Goal: Navigation & Orientation: Find specific page/section

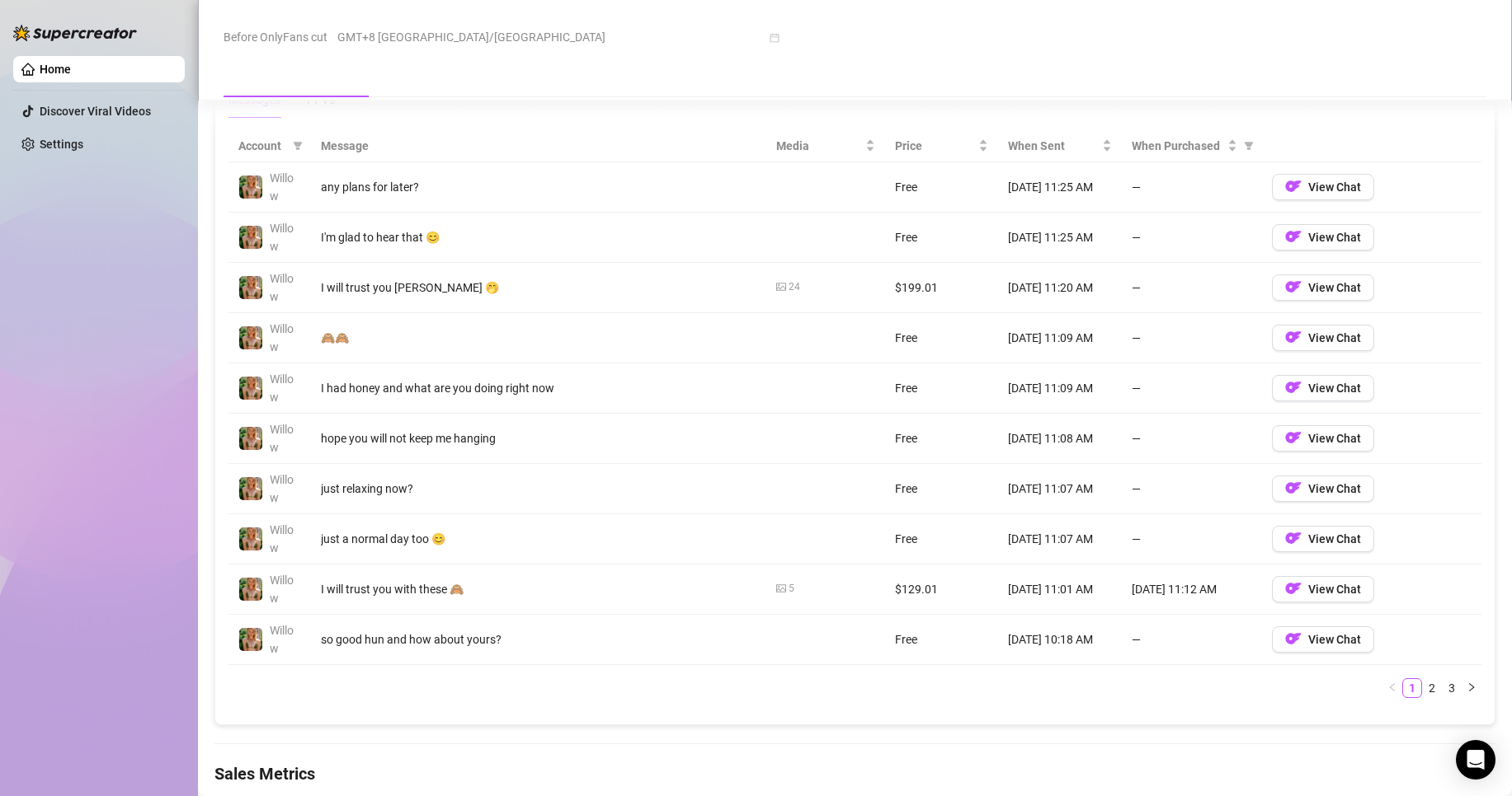
scroll to position [1541, 0]
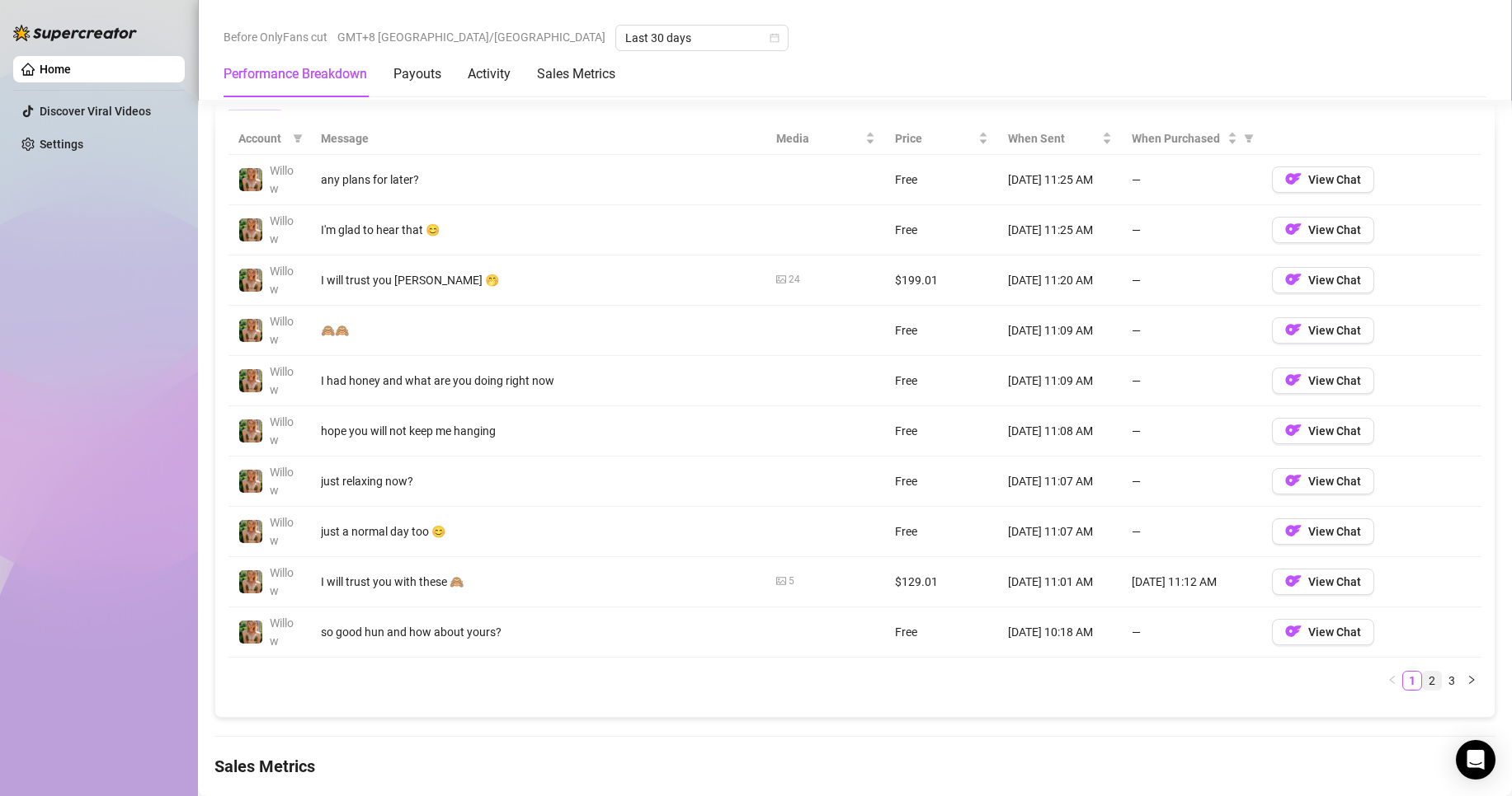
click at [1423, 690] on link "2" at bounding box center [1432, 681] width 18 height 18
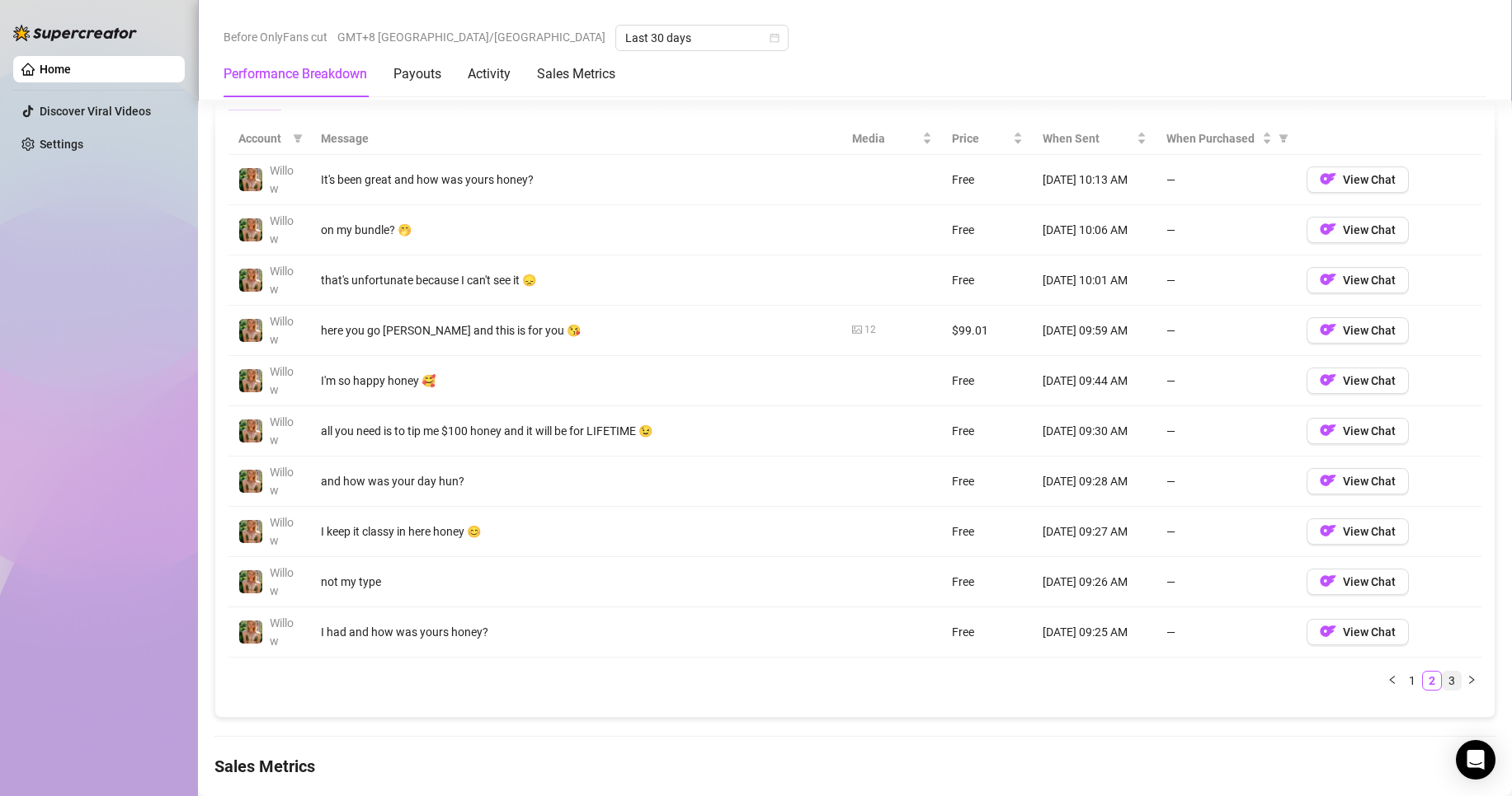
click at [1443, 680] on link "3" at bounding box center [1452, 681] width 18 height 18
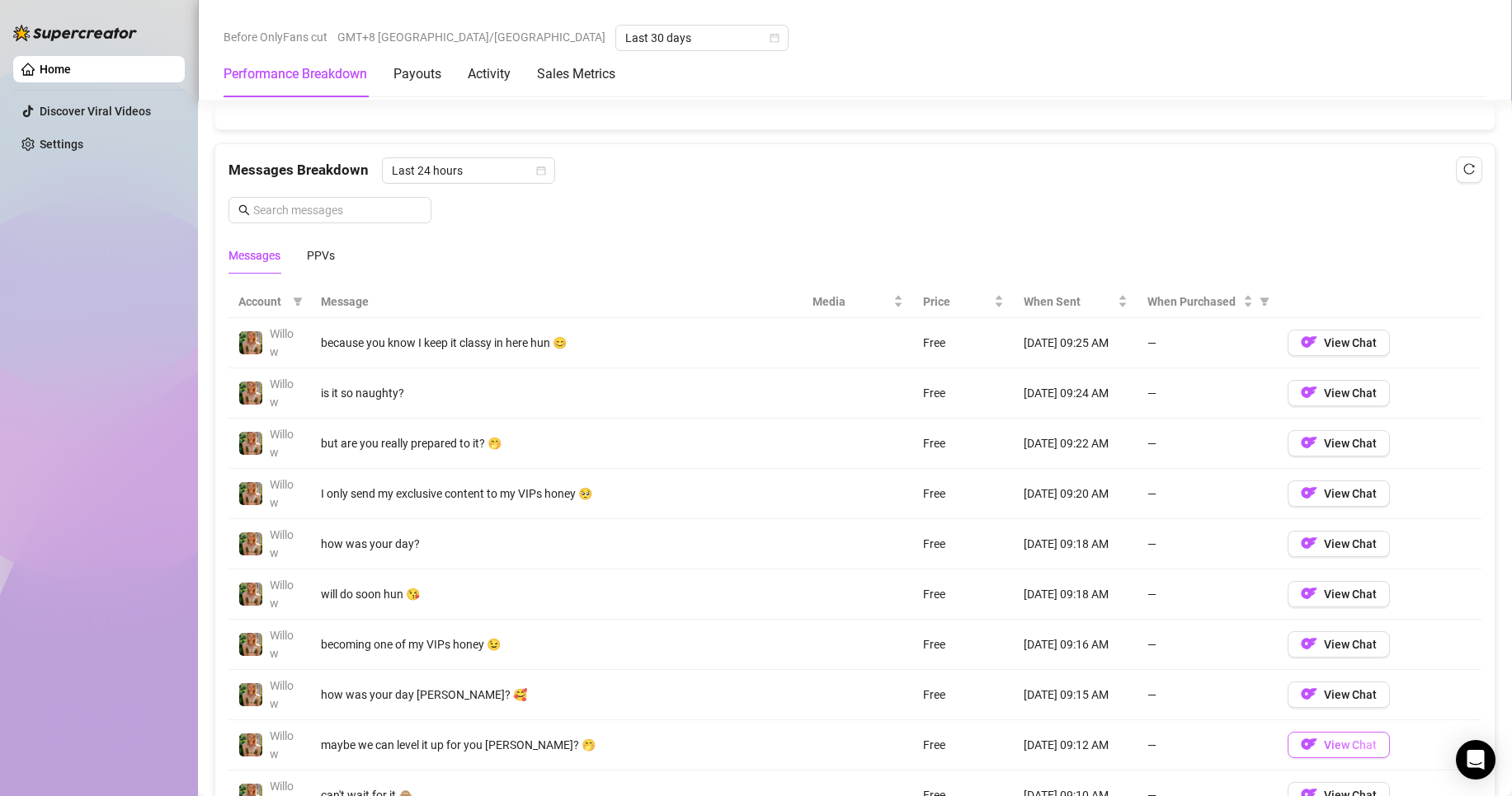
scroll to position [1378, 0]
click at [526, 170] on span "Last 24 hours" at bounding box center [469, 169] width 154 height 25
click at [502, 232] on div "Last Week" at bounding box center [466, 229] width 147 height 18
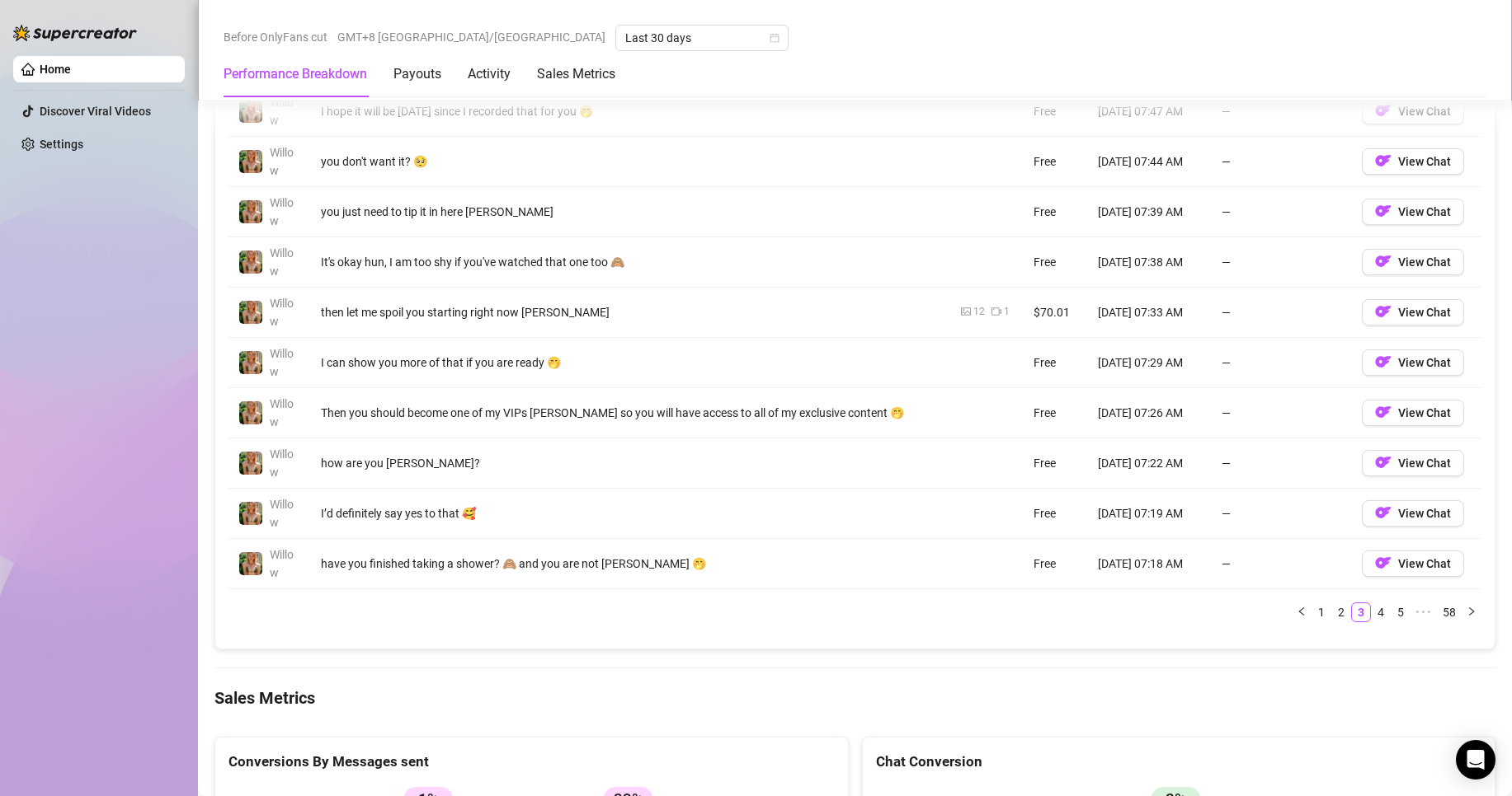
scroll to position [1619, 0]
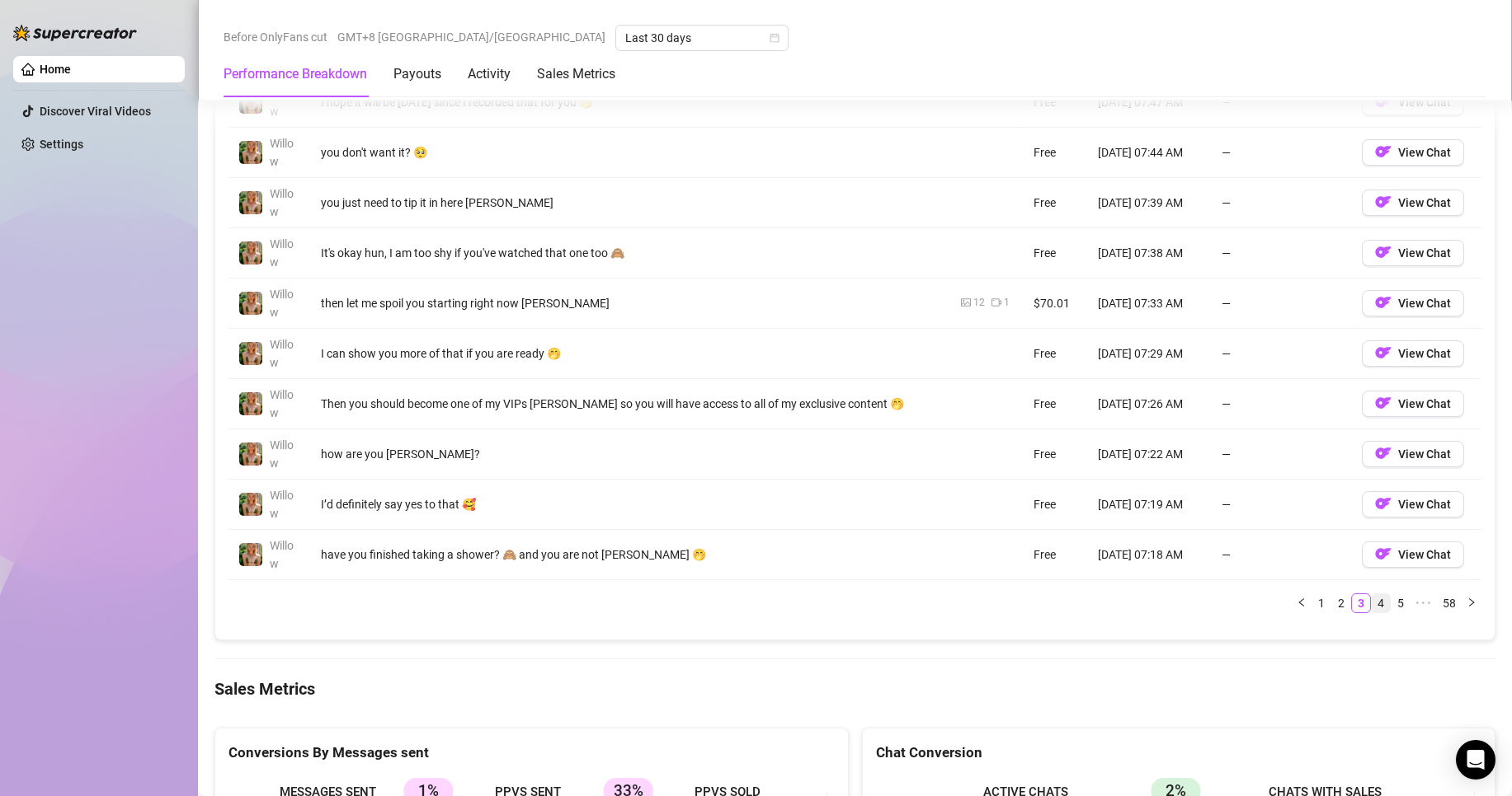
click at [1372, 601] on link "4" at bounding box center [1381, 603] width 18 height 18
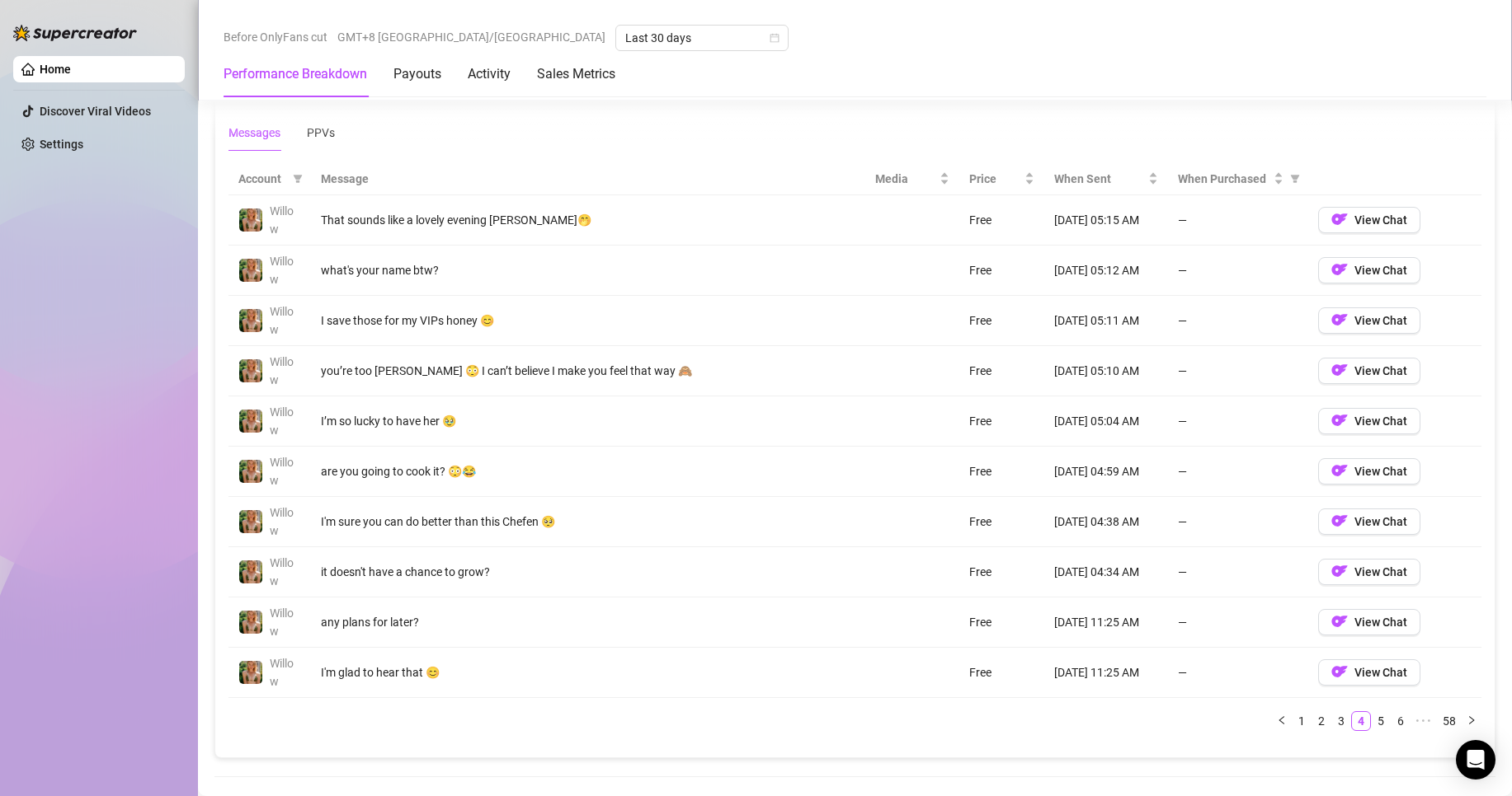
scroll to position [1504, 0]
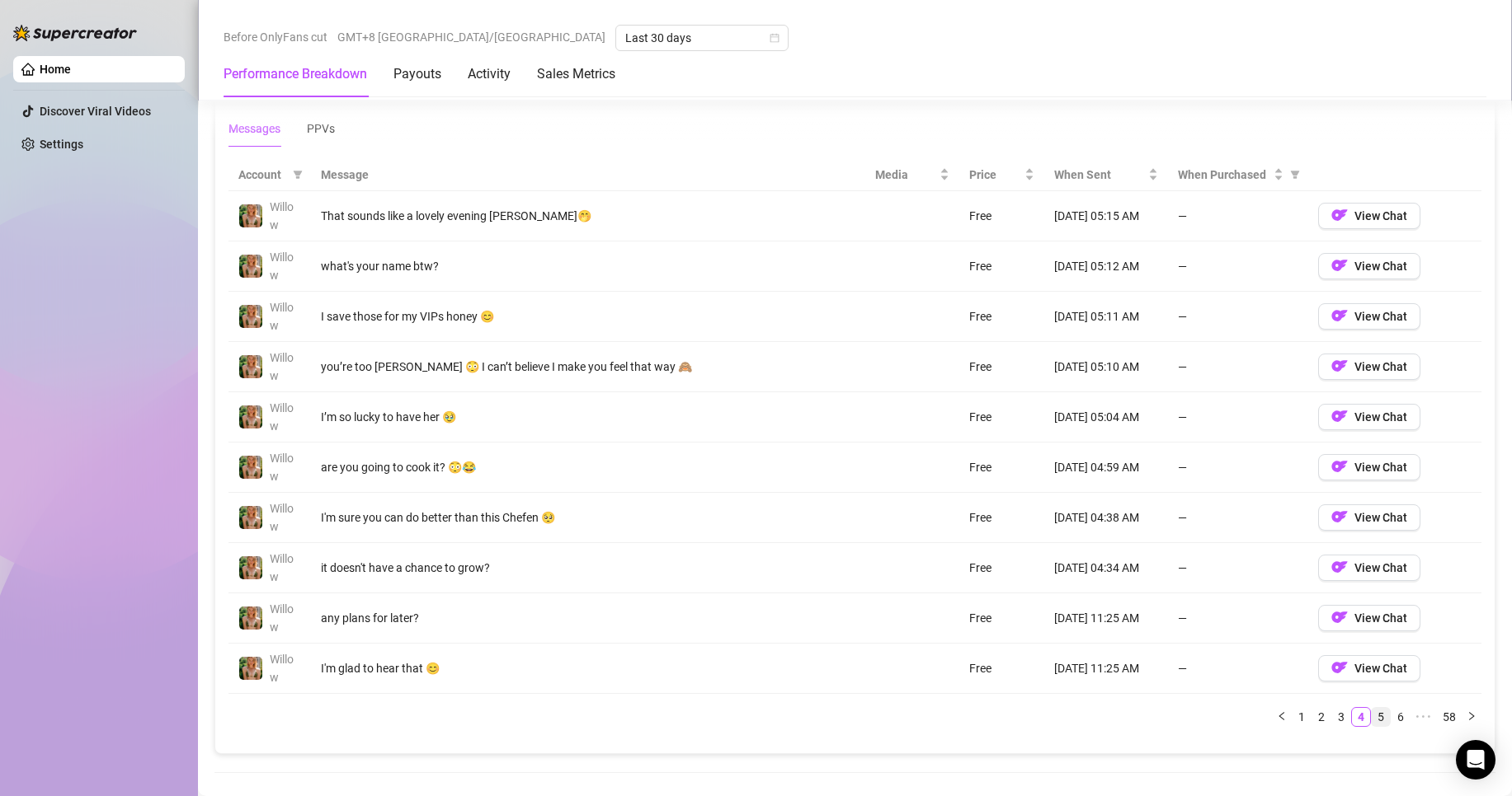
click at [1373, 713] on link "5" at bounding box center [1381, 717] width 18 height 18
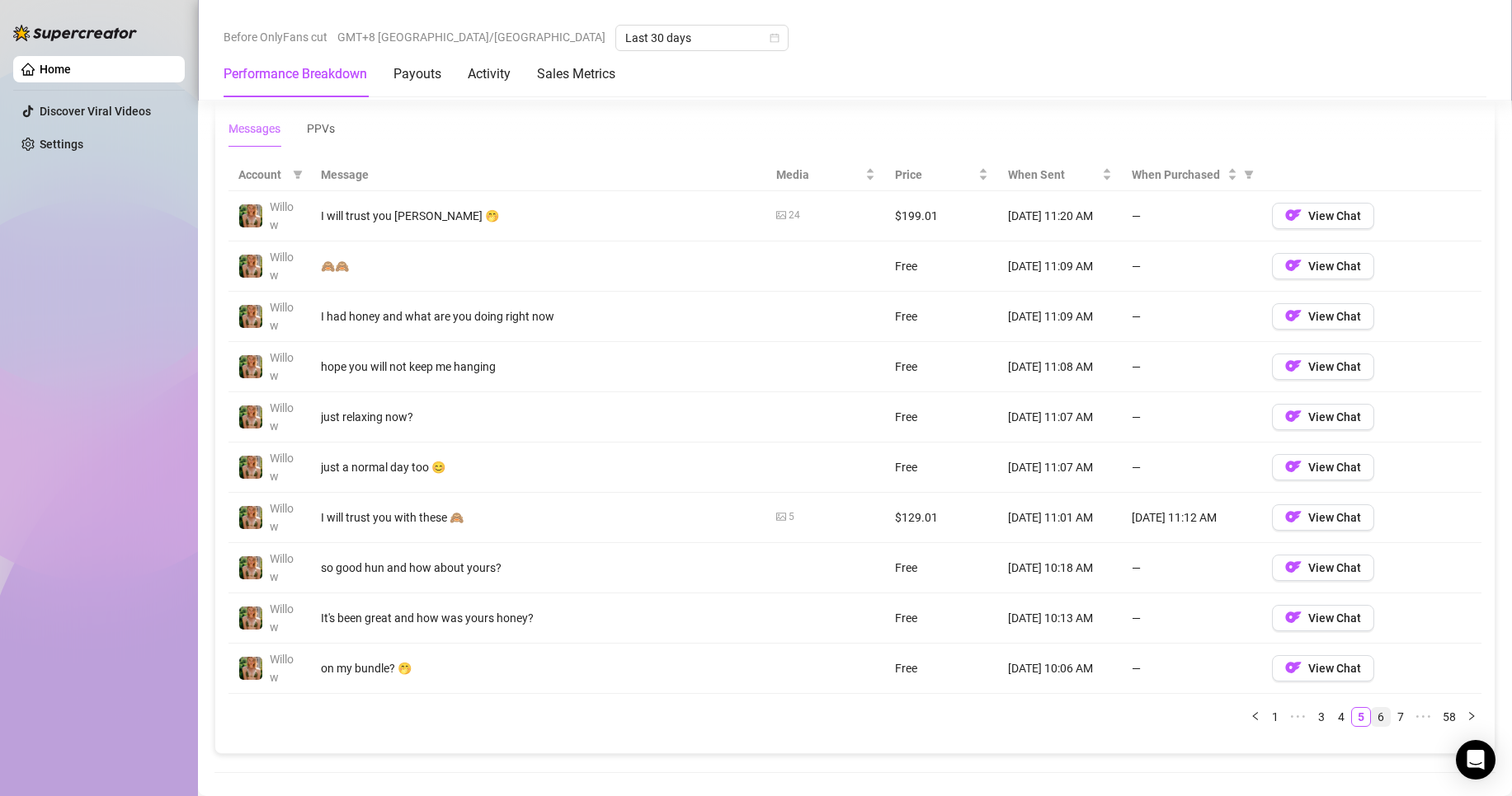
click at [1373, 713] on link "6" at bounding box center [1381, 717] width 18 height 18
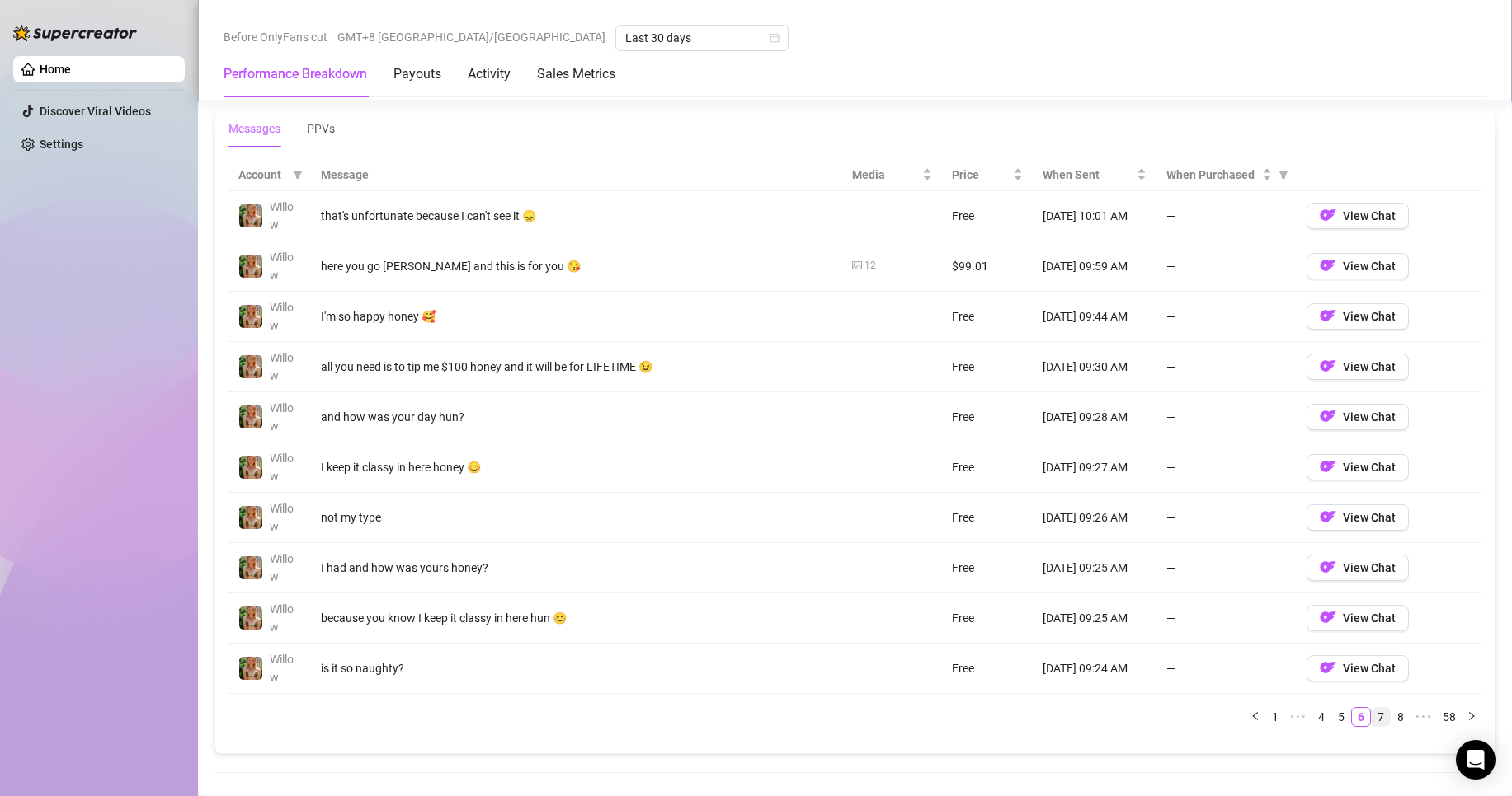
click at [1373, 713] on link "7" at bounding box center [1381, 717] width 18 height 18
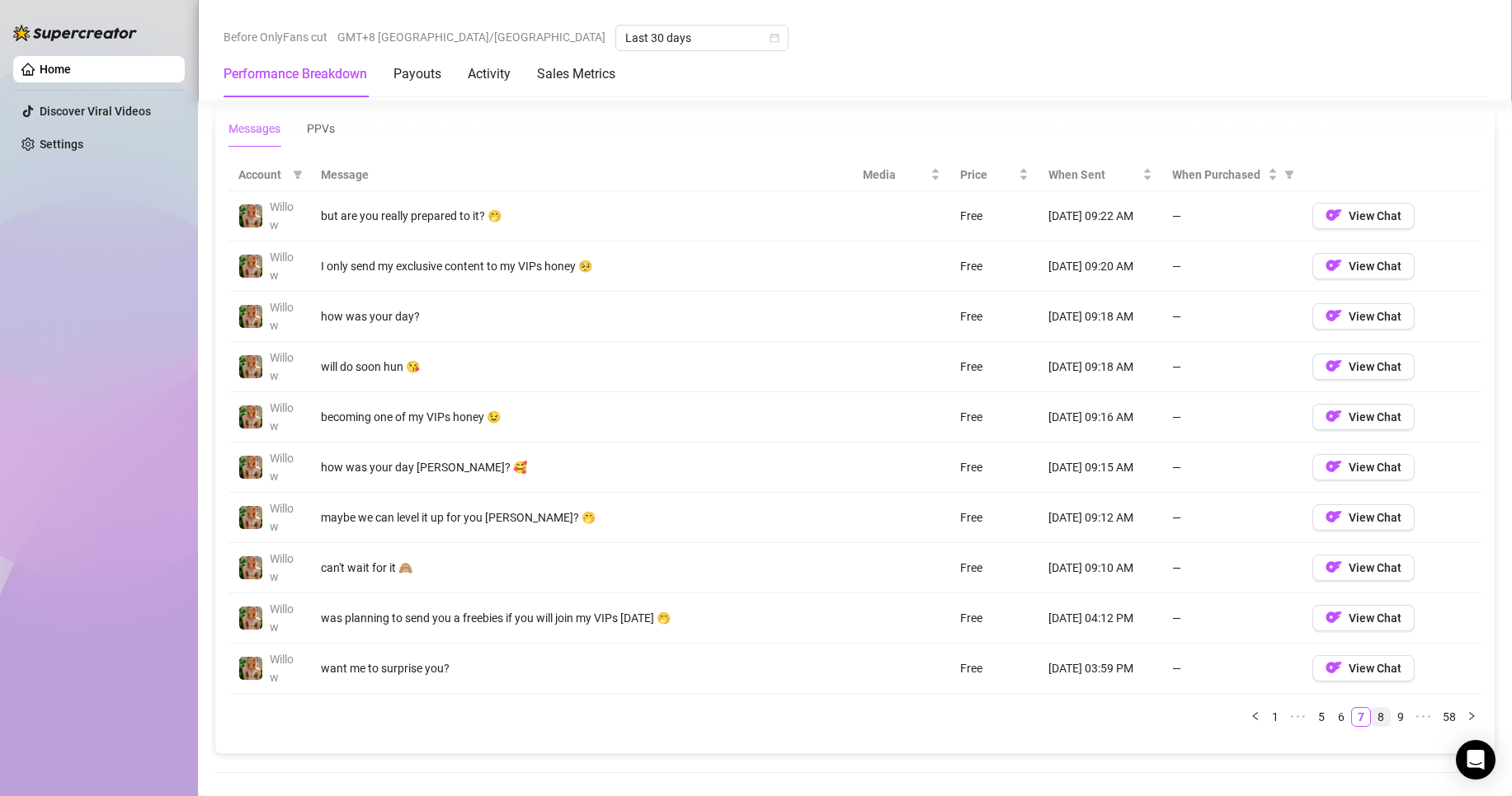
click at [1373, 713] on link "8" at bounding box center [1381, 717] width 18 height 18
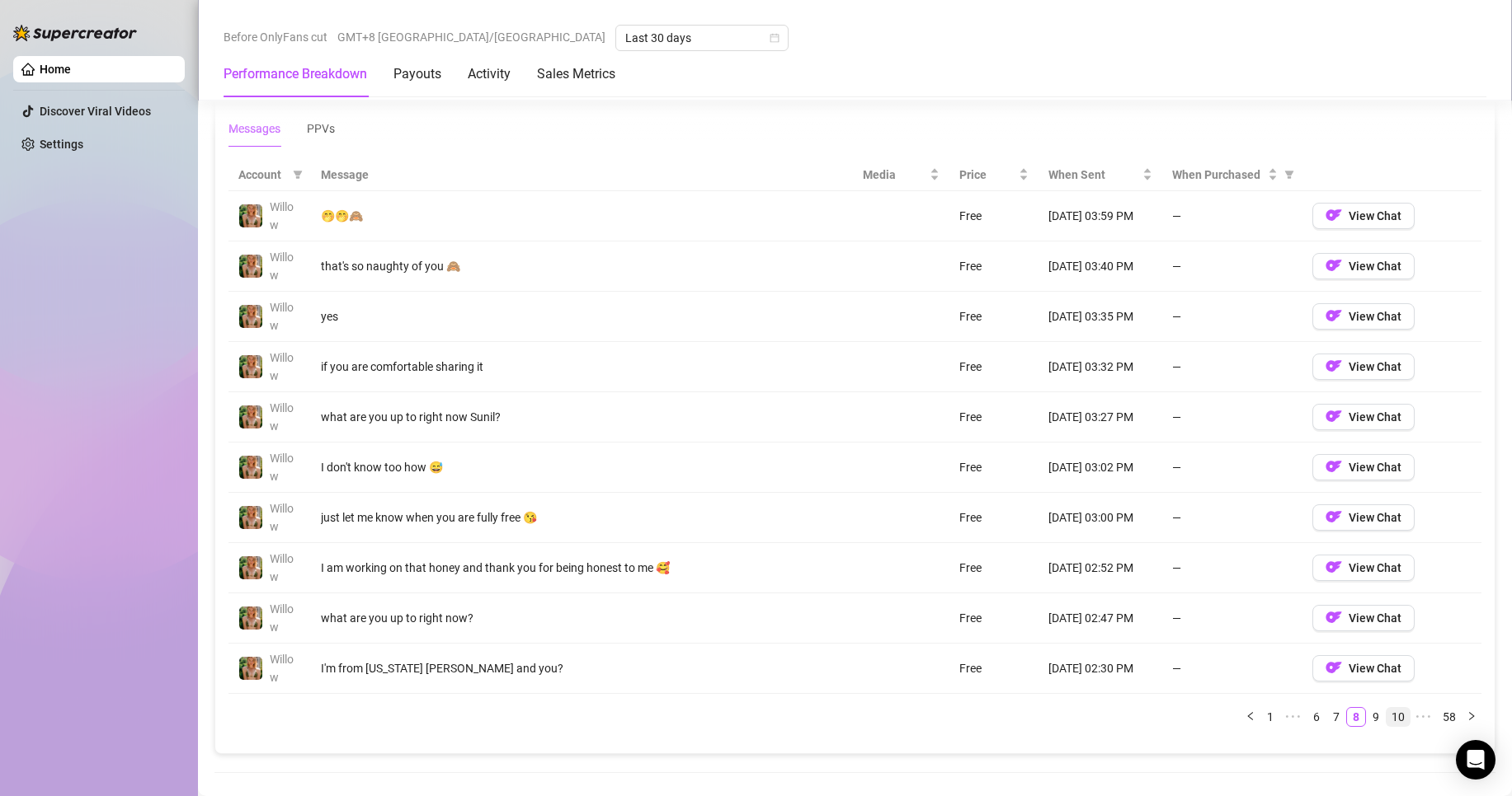
click at [1387, 713] on link "10" at bounding box center [1398, 717] width 23 height 18
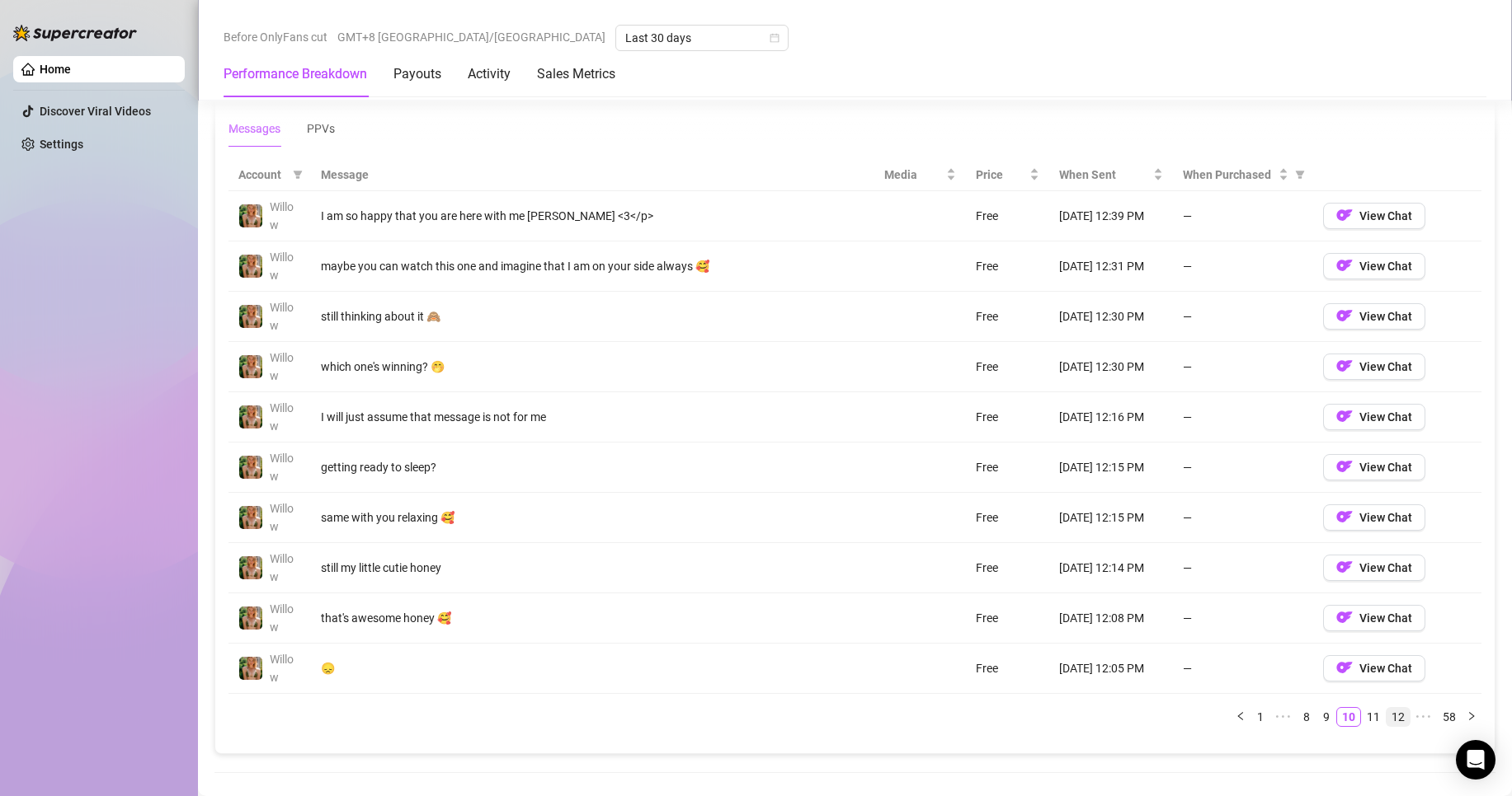
click at [1387, 713] on link "12" at bounding box center [1398, 717] width 23 height 18
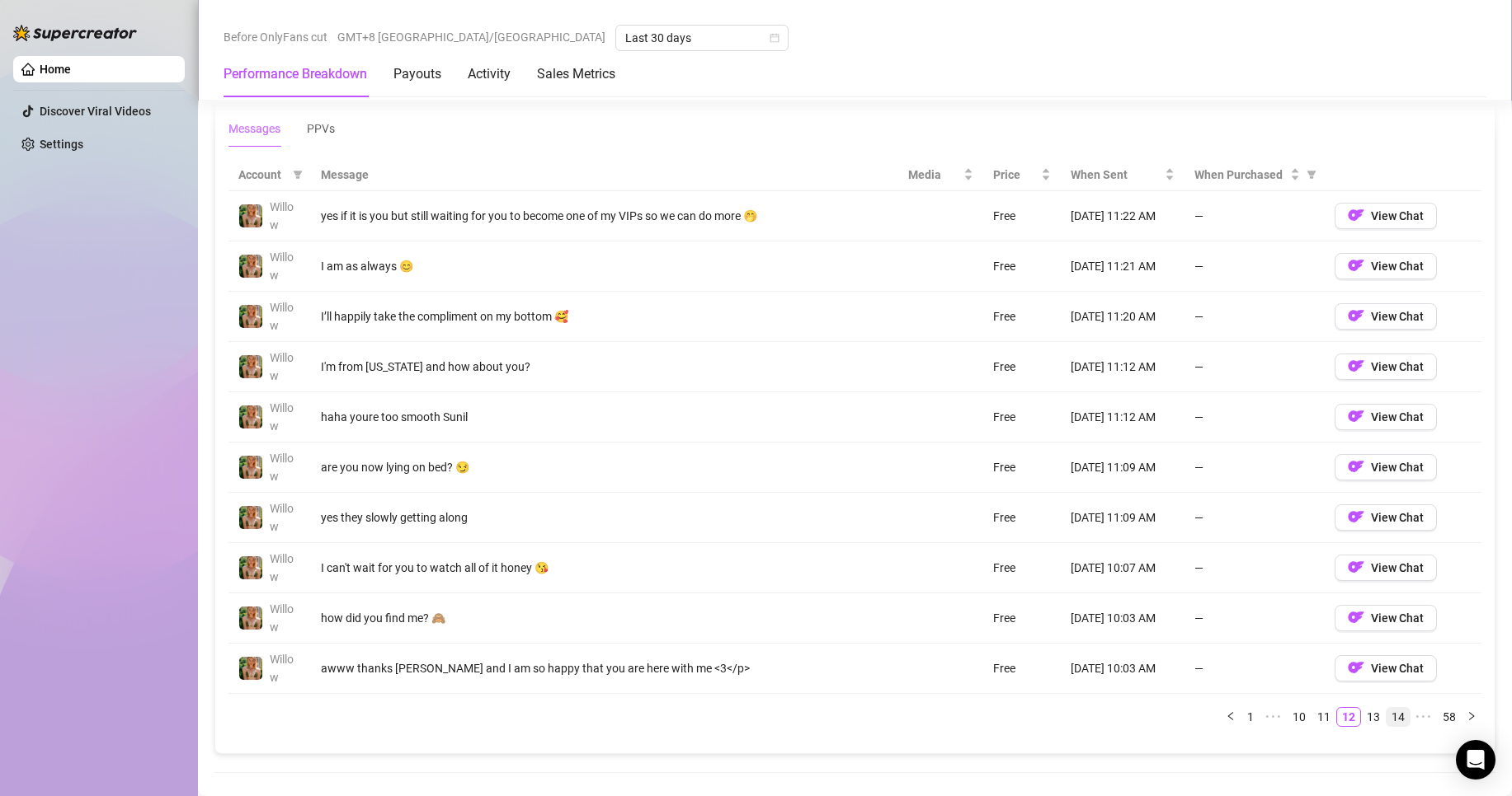
click at [1387, 713] on link "14" at bounding box center [1398, 717] width 23 height 18
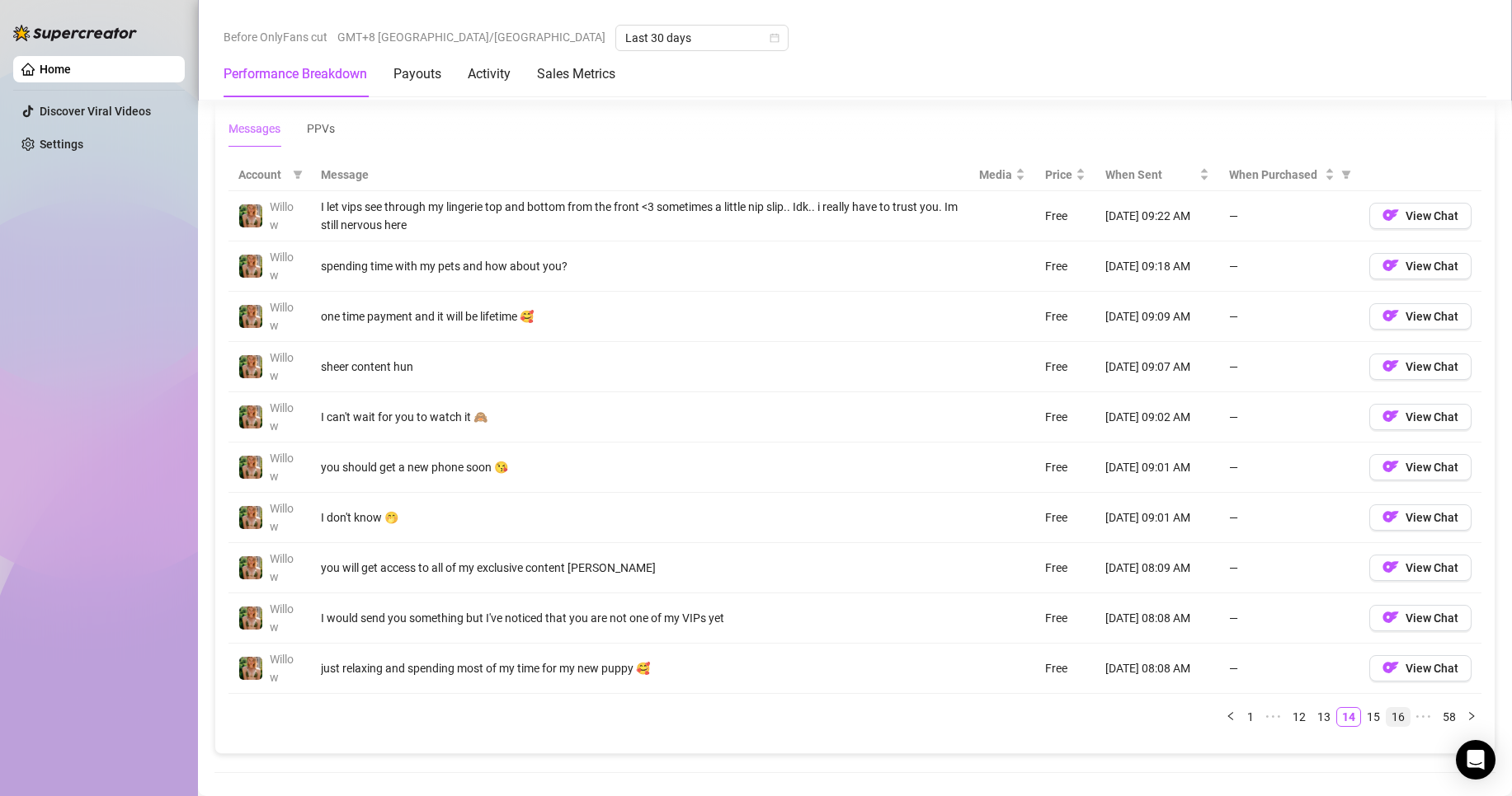
click at [1387, 713] on link "16" at bounding box center [1398, 717] width 23 height 18
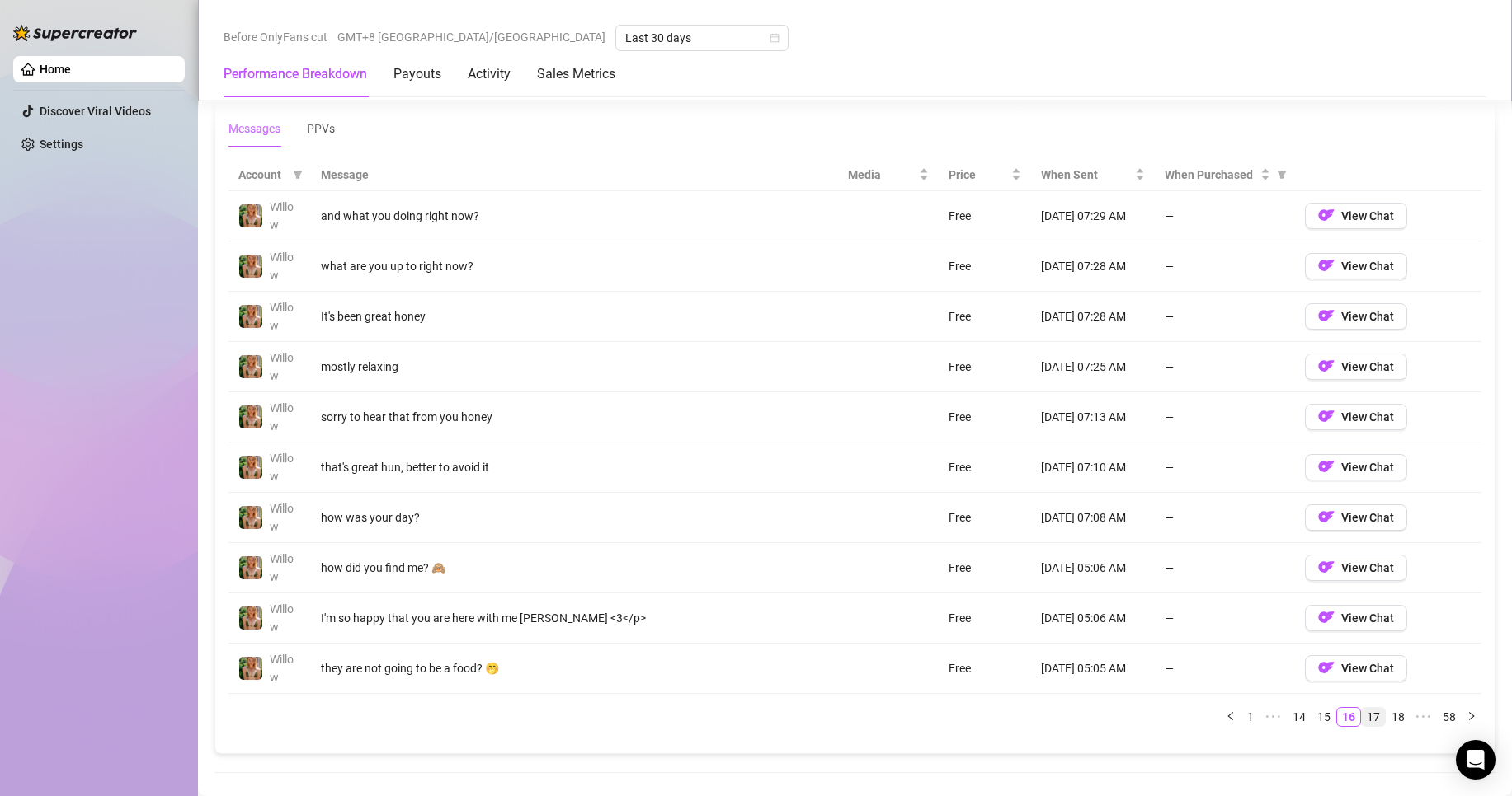
click at [1362, 713] on link "17" at bounding box center [1373, 717] width 23 height 18
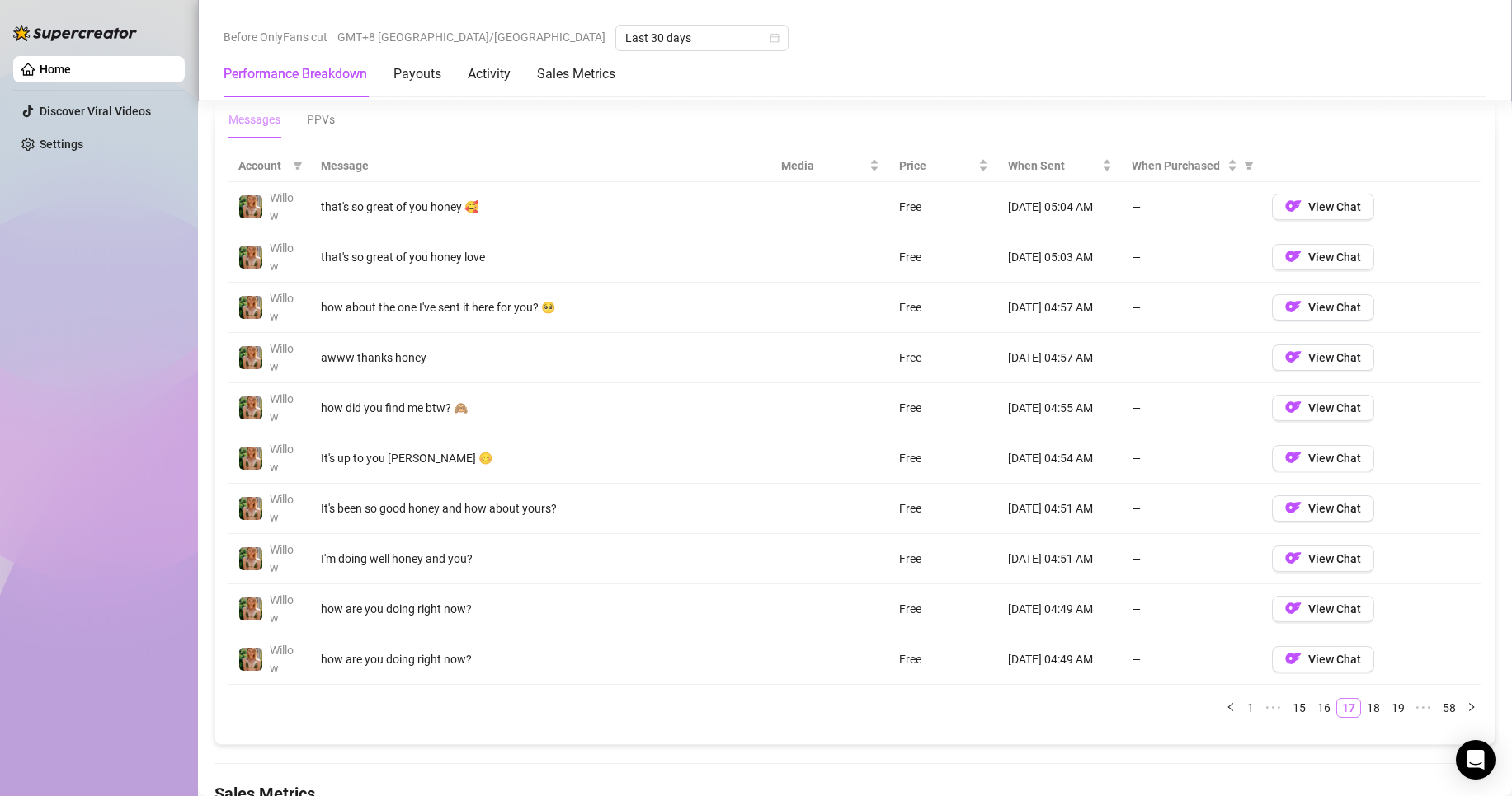
scroll to position [1513, 0]
click at [1366, 710] on link "18" at bounding box center [1373, 708] width 23 height 18
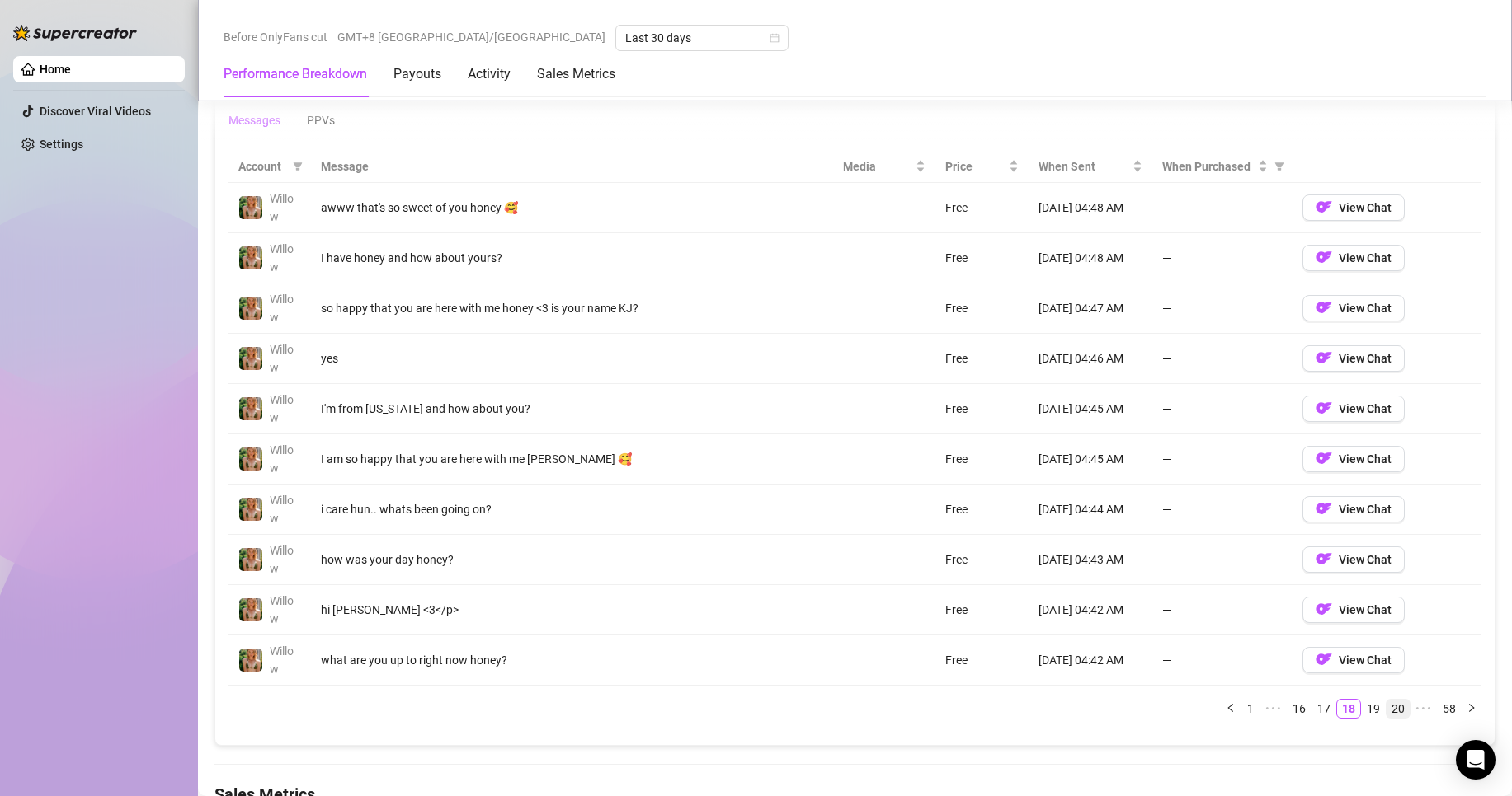
click at [1387, 711] on link "20" at bounding box center [1398, 708] width 23 height 18
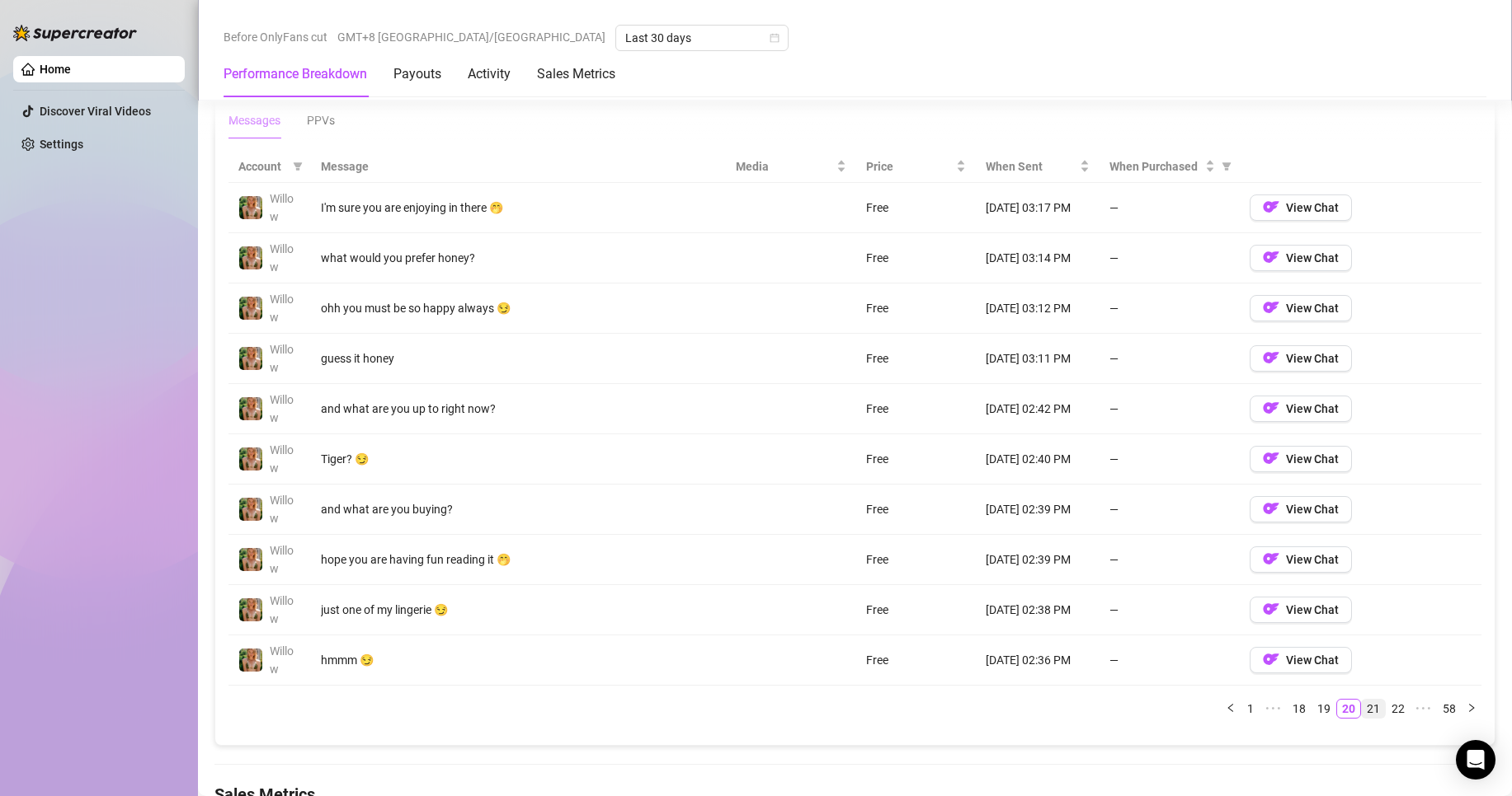
click at [1368, 709] on link "21" at bounding box center [1373, 708] width 23 height 18
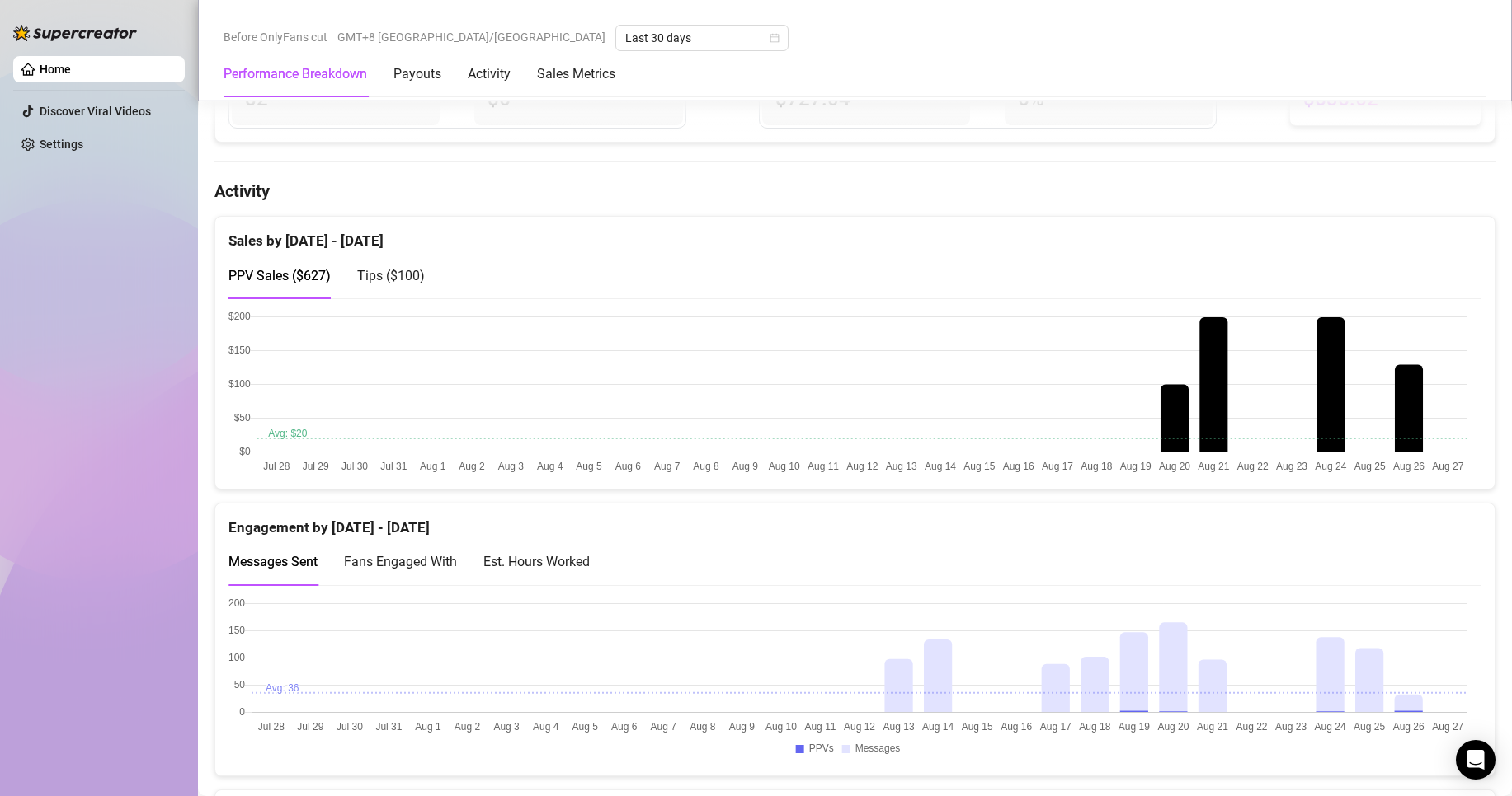
scroll to position [825, 0]
